Goal: Communication & Community: Answer question/provide support

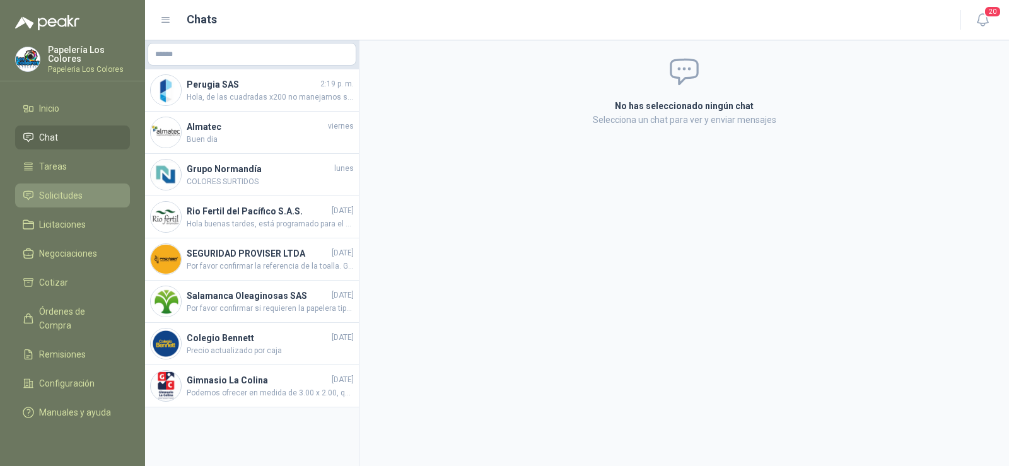
click at [67, 190] on span "Solicitudes" at bounding box center [61, 196] width 44 height 14
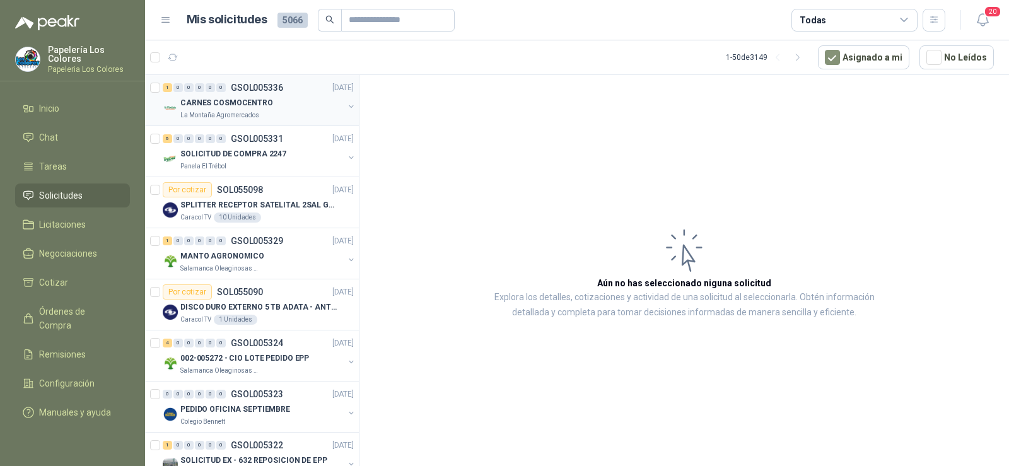
click at [223, 98] on p "CARNES COSMOCENTRO" at bounding box center [226, 103] width 93 height 12
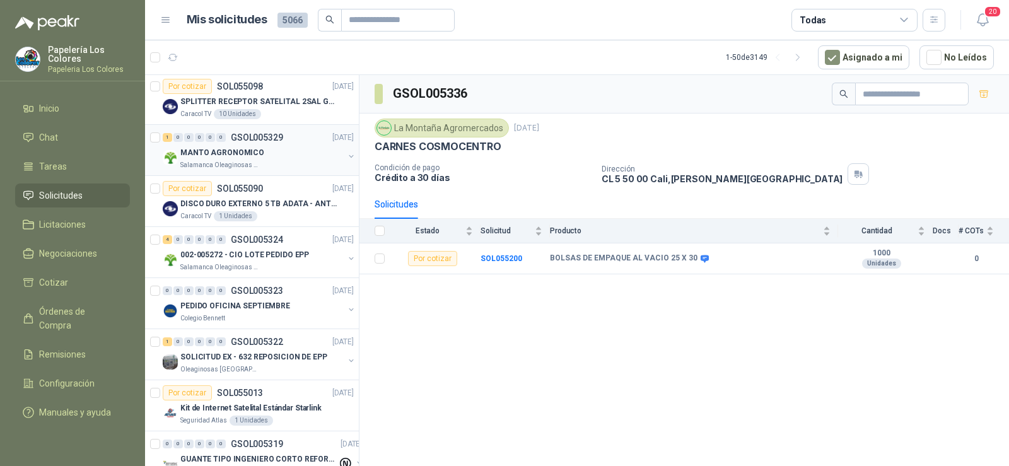
scroll to position [126, 0]
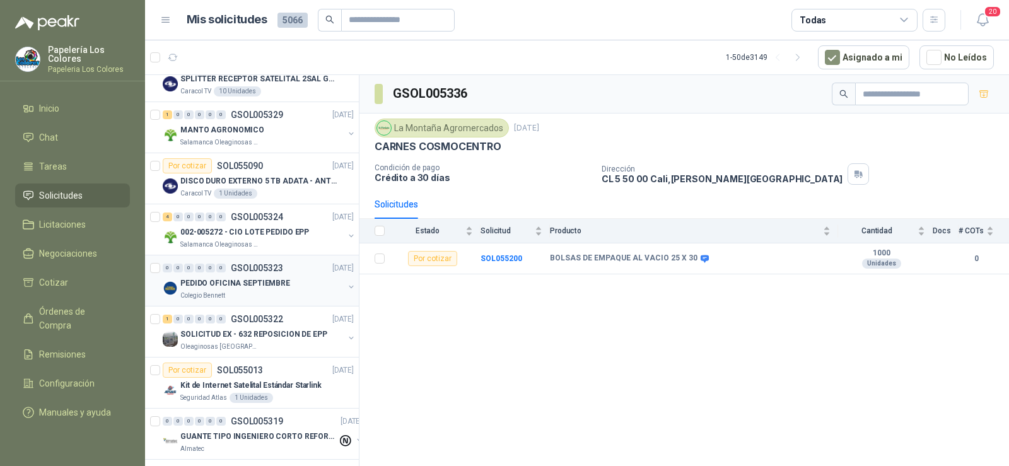
click at [219, 285] on p "PEDIDO OFICINA SEPTIEMBRE" at bounding box center [235, 283] width 110 height 12
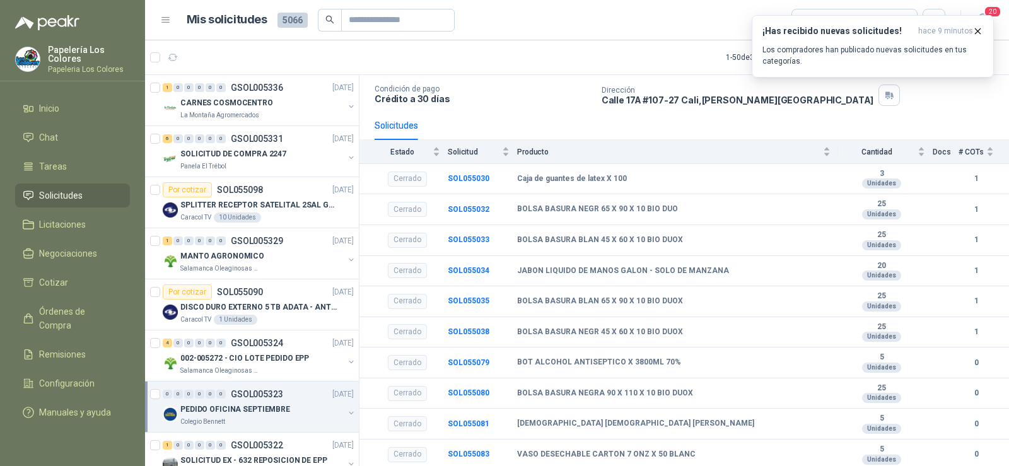
click at [67, 187] on link "Solicitudes" at bounding box center [72, 196] width 115 height 24
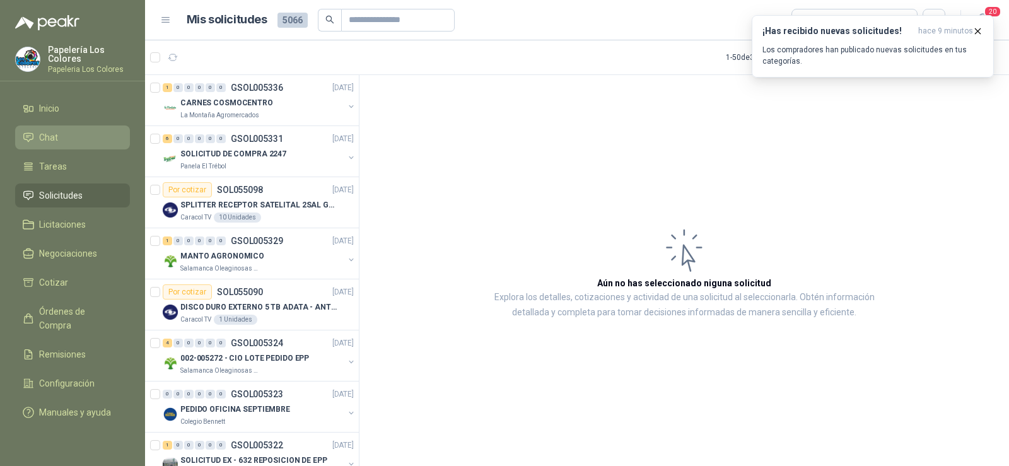
click at [49, 134] on span "Chat" at bounding box center [48, 138] width 19 height 14
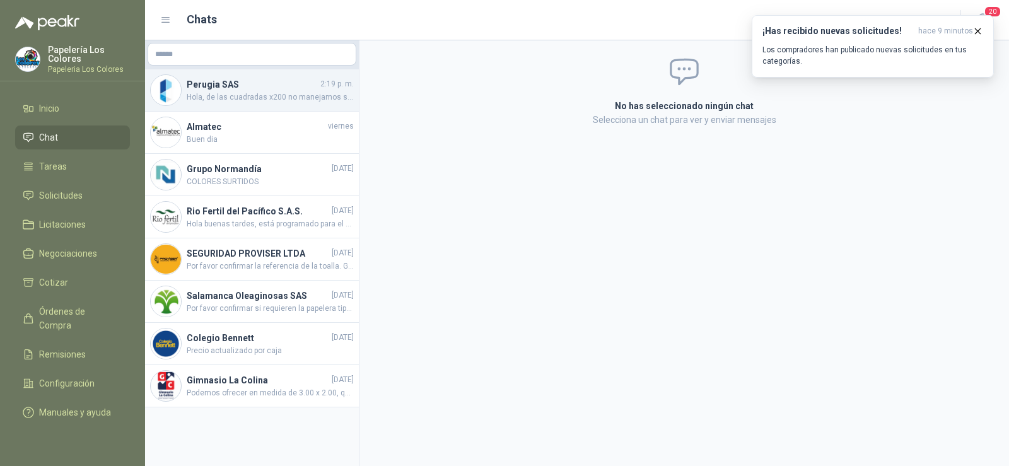
click at [240, 99] on span "Hola, de las cuadradas x200 no manejamos sino en otra marca un poco mas delgada…" at bounding box center [270, 97] width 167 height 12
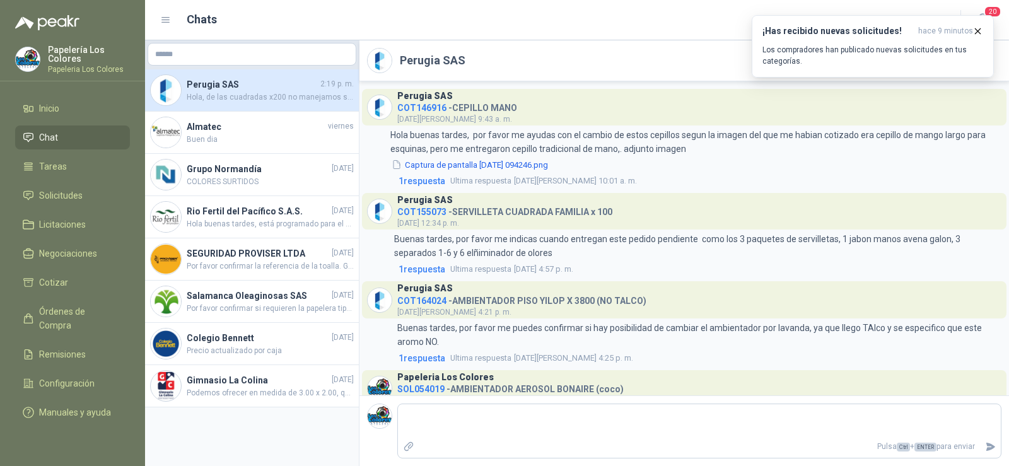
scroll to position [610, 0]
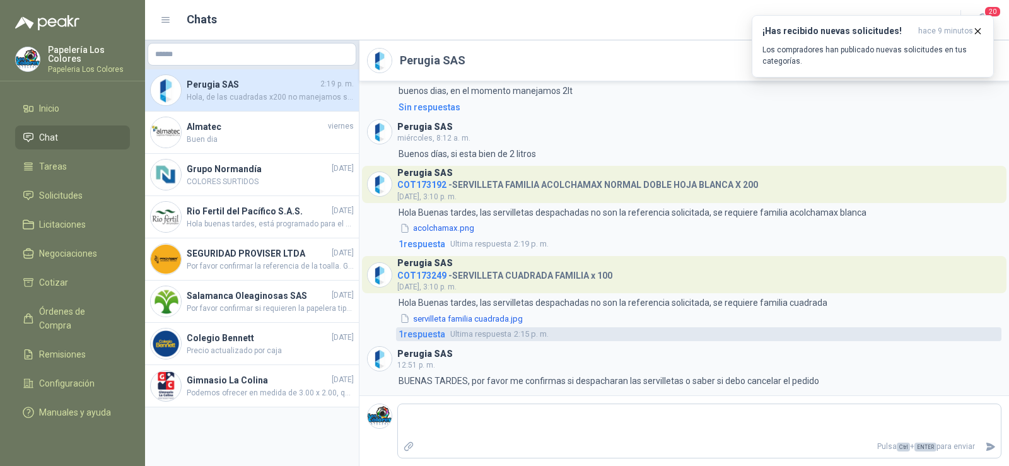
click at [432, 331] on span "1 respuesta" at bounding box center [422, 334] width 47 height 14
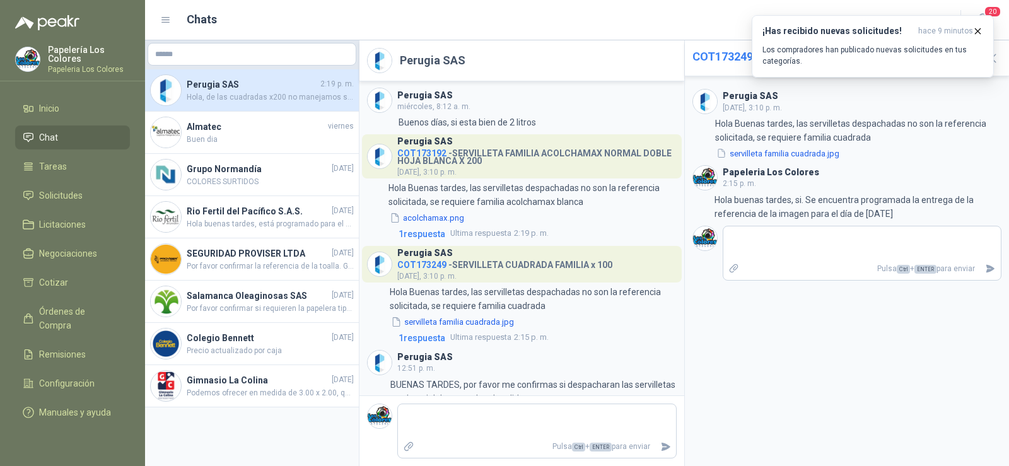
scroll to position [756, 0]
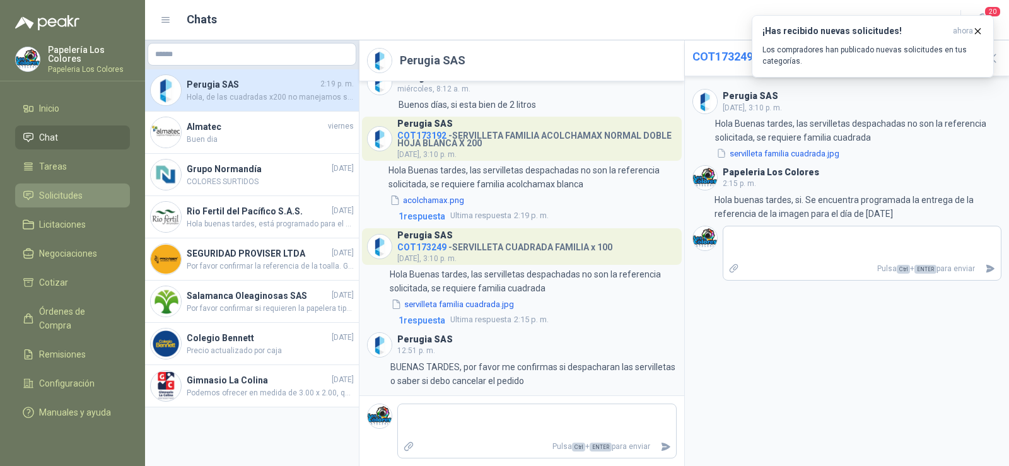
click at [64, 190] on span "Solicitudes" at bounding box center [61, 196] width 44 height 14
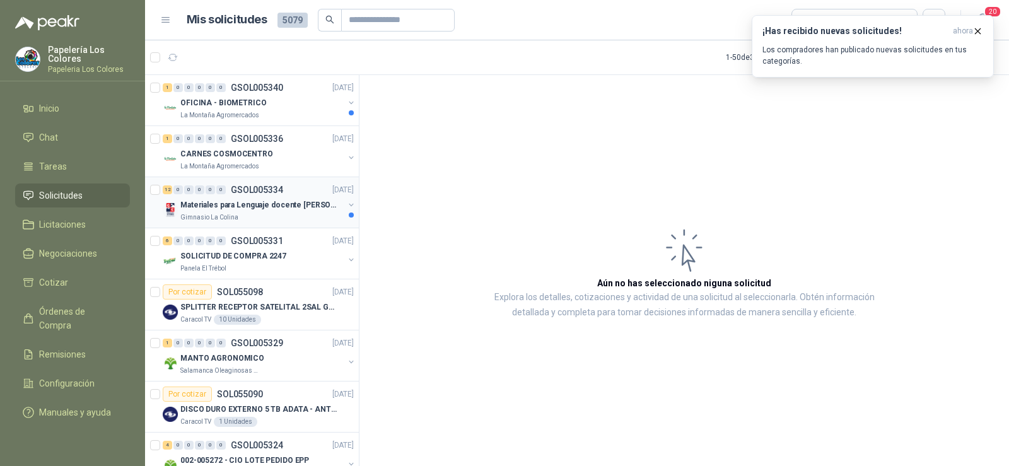
click at [226, 209] on p "Materiales para Lenguaje docente [PERSON_NAME]" at bounding box center [258, 205] width 157 height 12
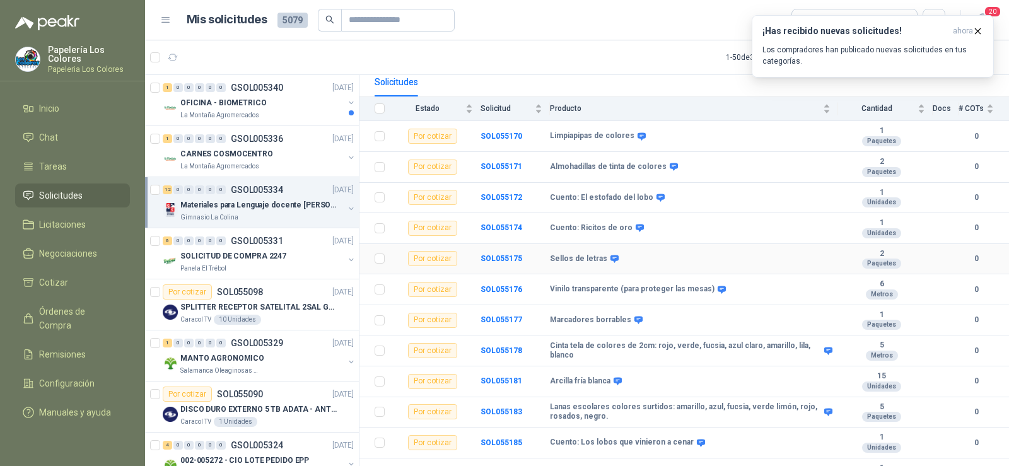
scroll to position [126, 0]
